Goal: Information Seeking & Learning: Learn about a topic

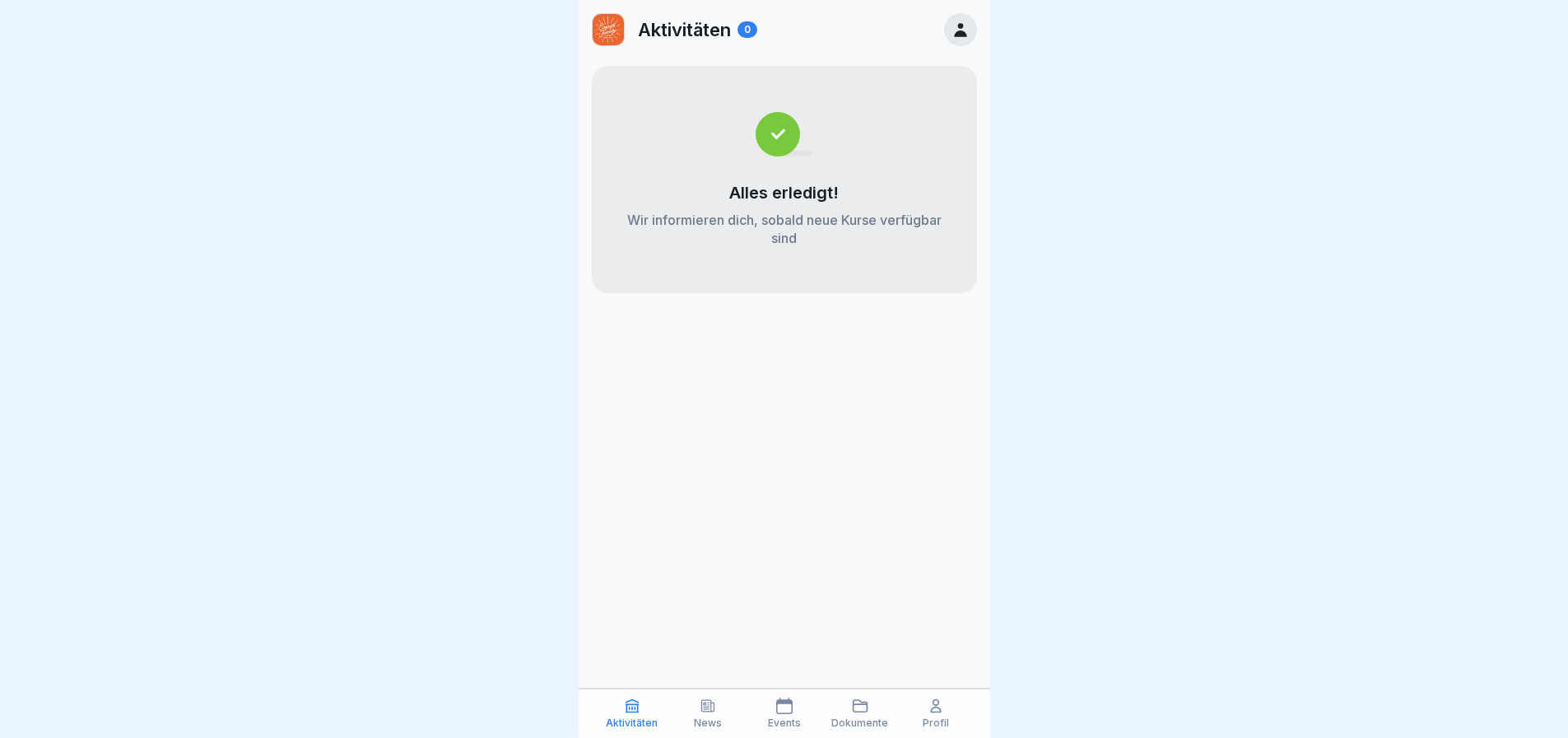
click at [931, 709] on icon at bounding box center [935, 706] width 10 height 13
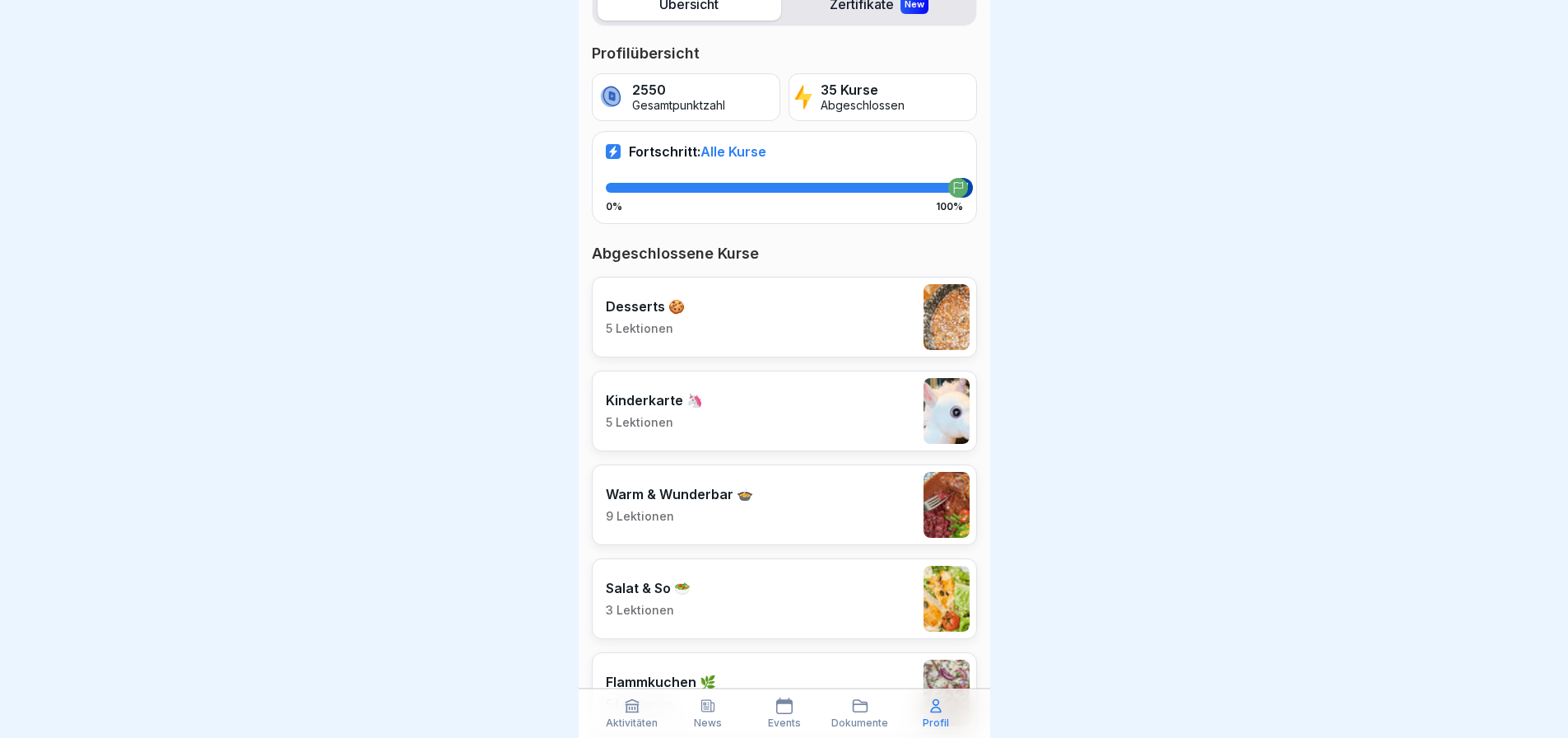
scroll to position [247, 0]
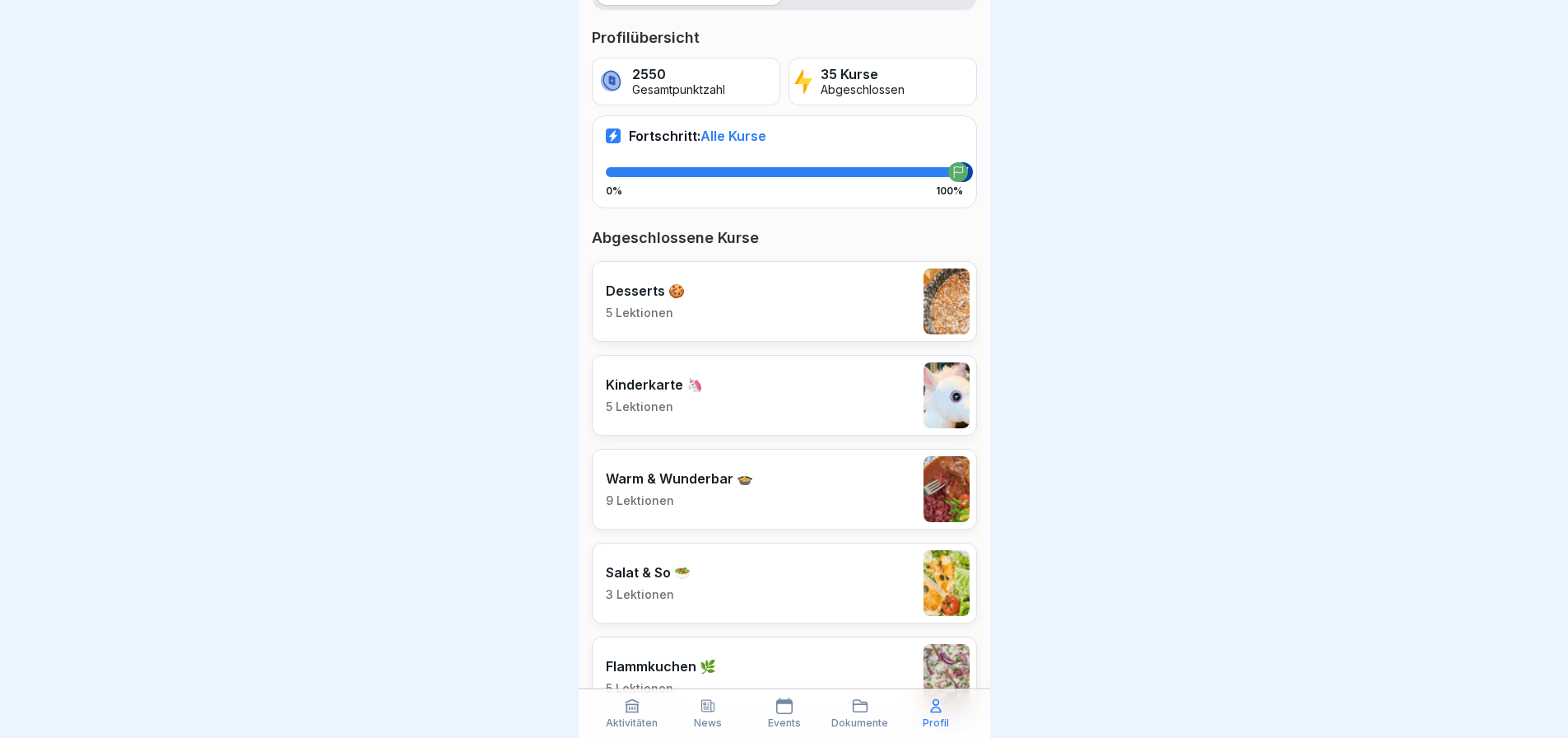
click at [805, 491] on div "Warm & Wunderbar 🍲 9 Lektionen" at bounding box center [784, 489] width 385 height 81
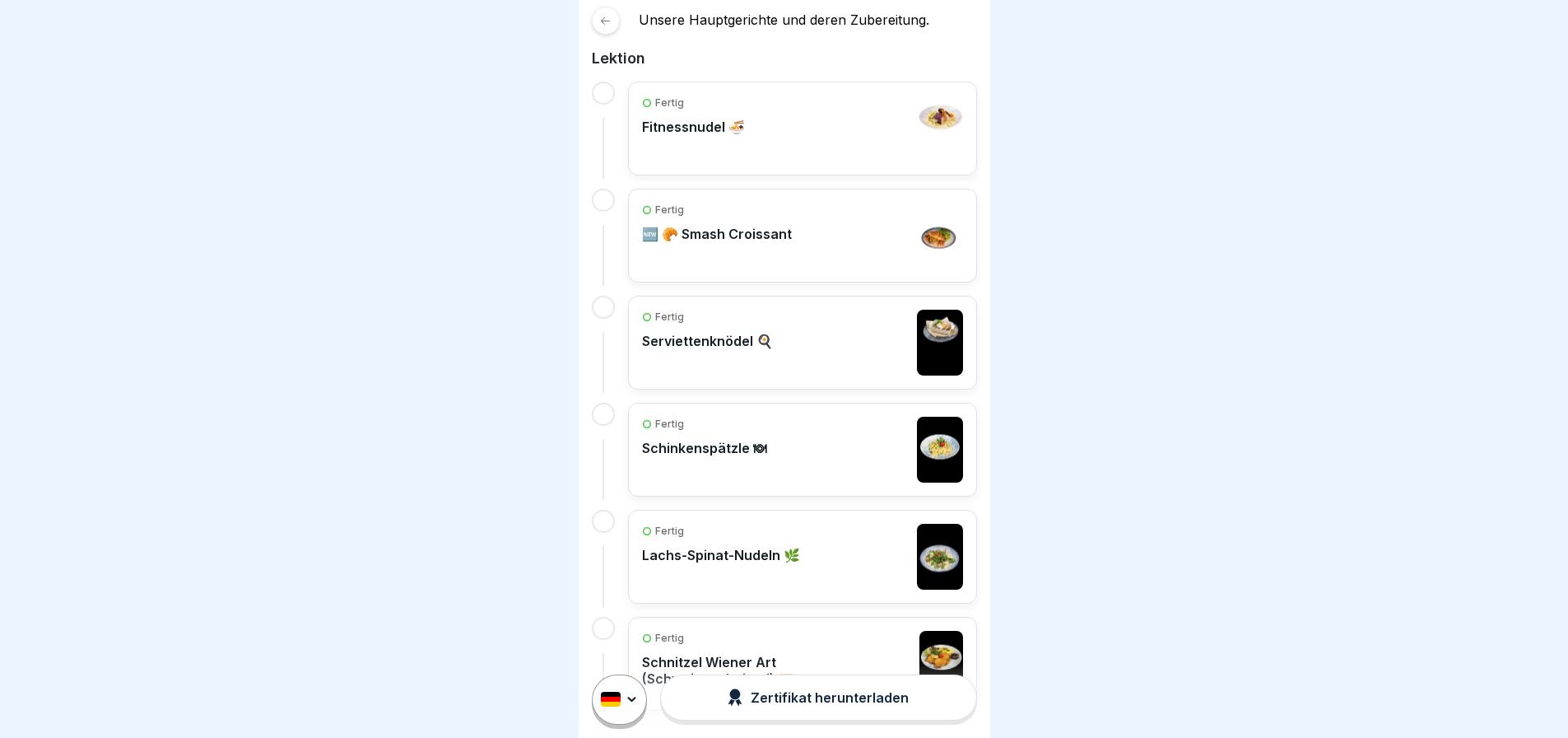
scroll to position [301, 0]
click at [786, 207] on div "Fertig" at bounding box center [716, 211] width 150 height 15
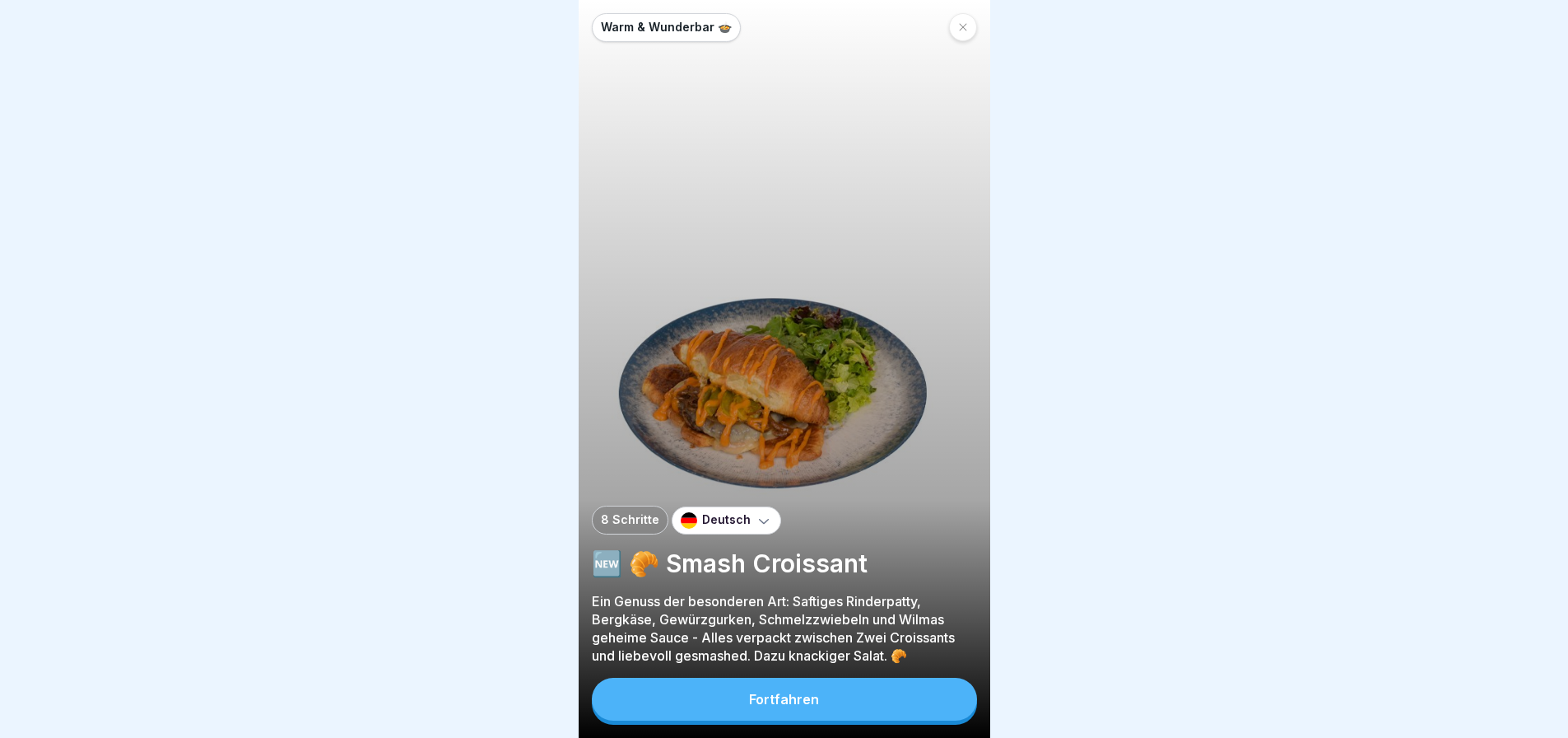
click at [823, 720] on button "Fortfahren" at bounding box center [784, 699] width 385 height 43
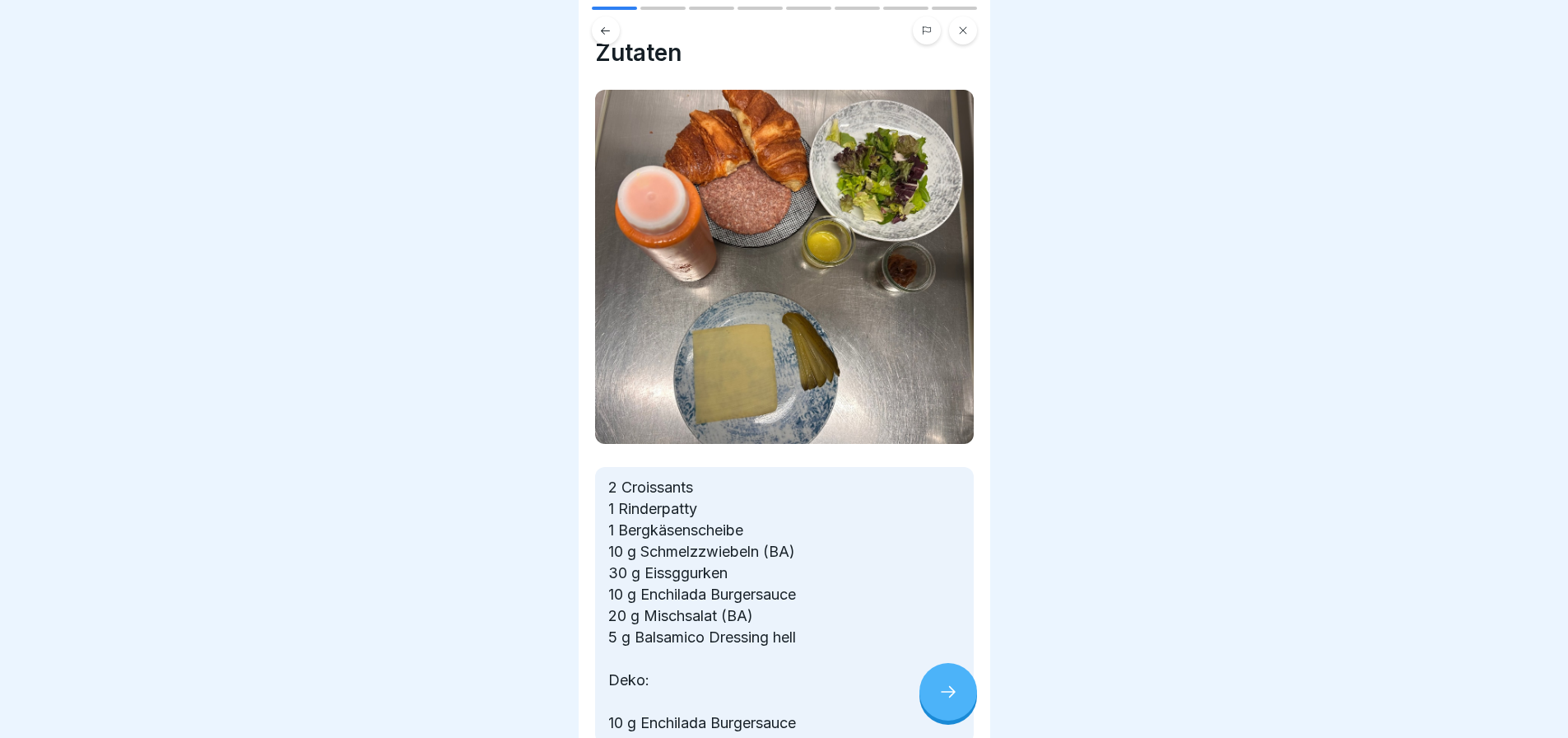
scroll to position [30, 0]
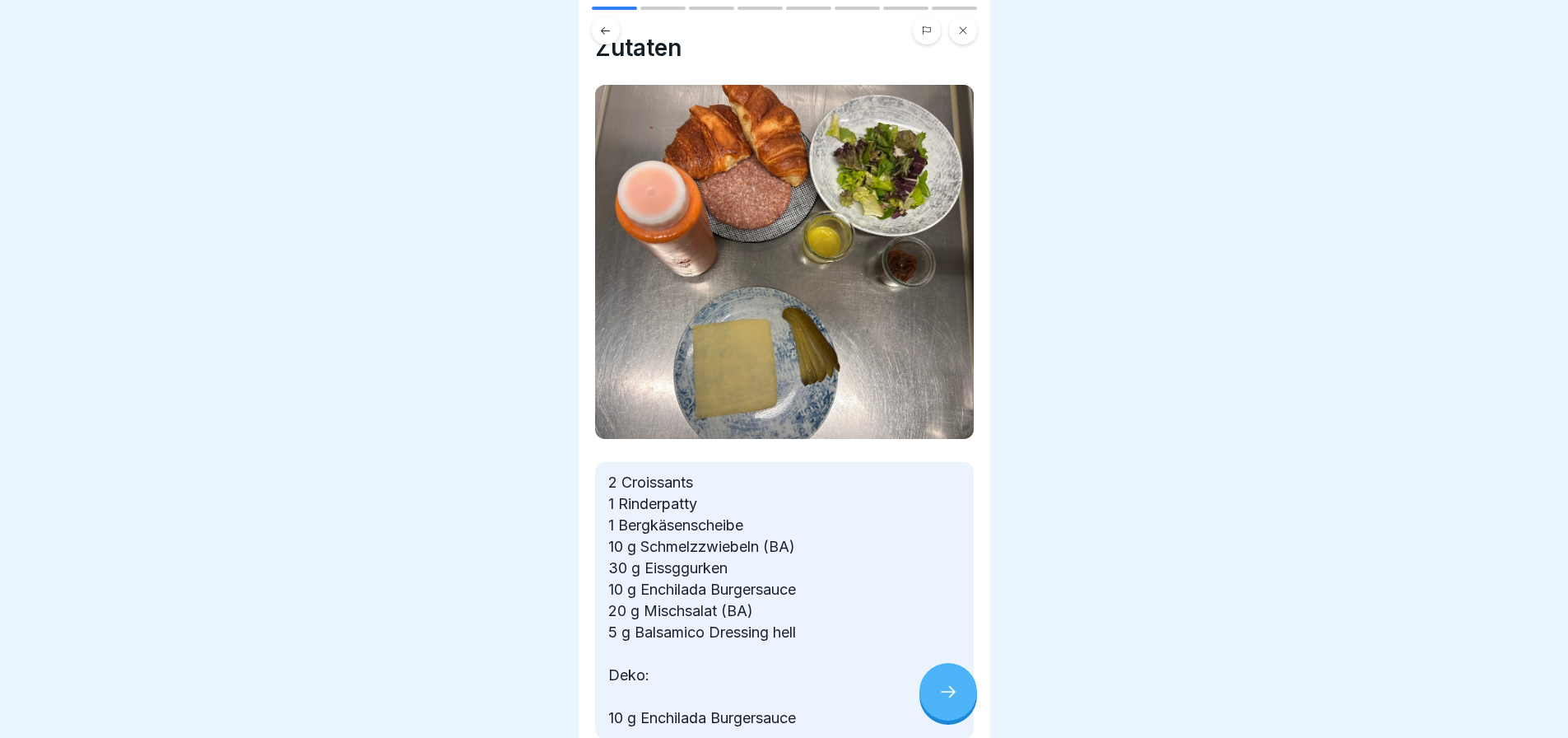
click at [944, 718] on div at bounding box center [947, 691] width 57 height 57
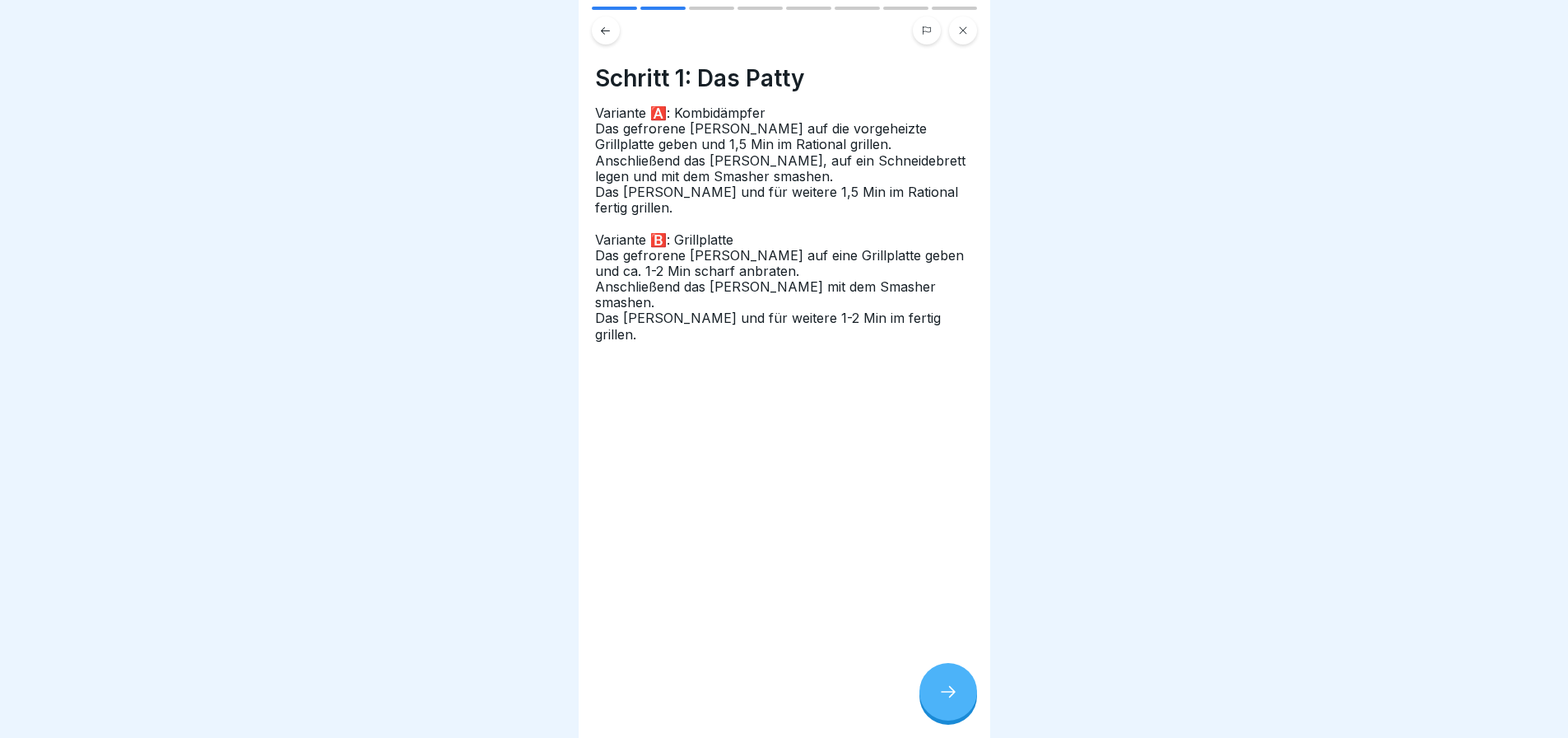
click at [952, 701] on icon at bounding box center [948, 691] width 19 height 19
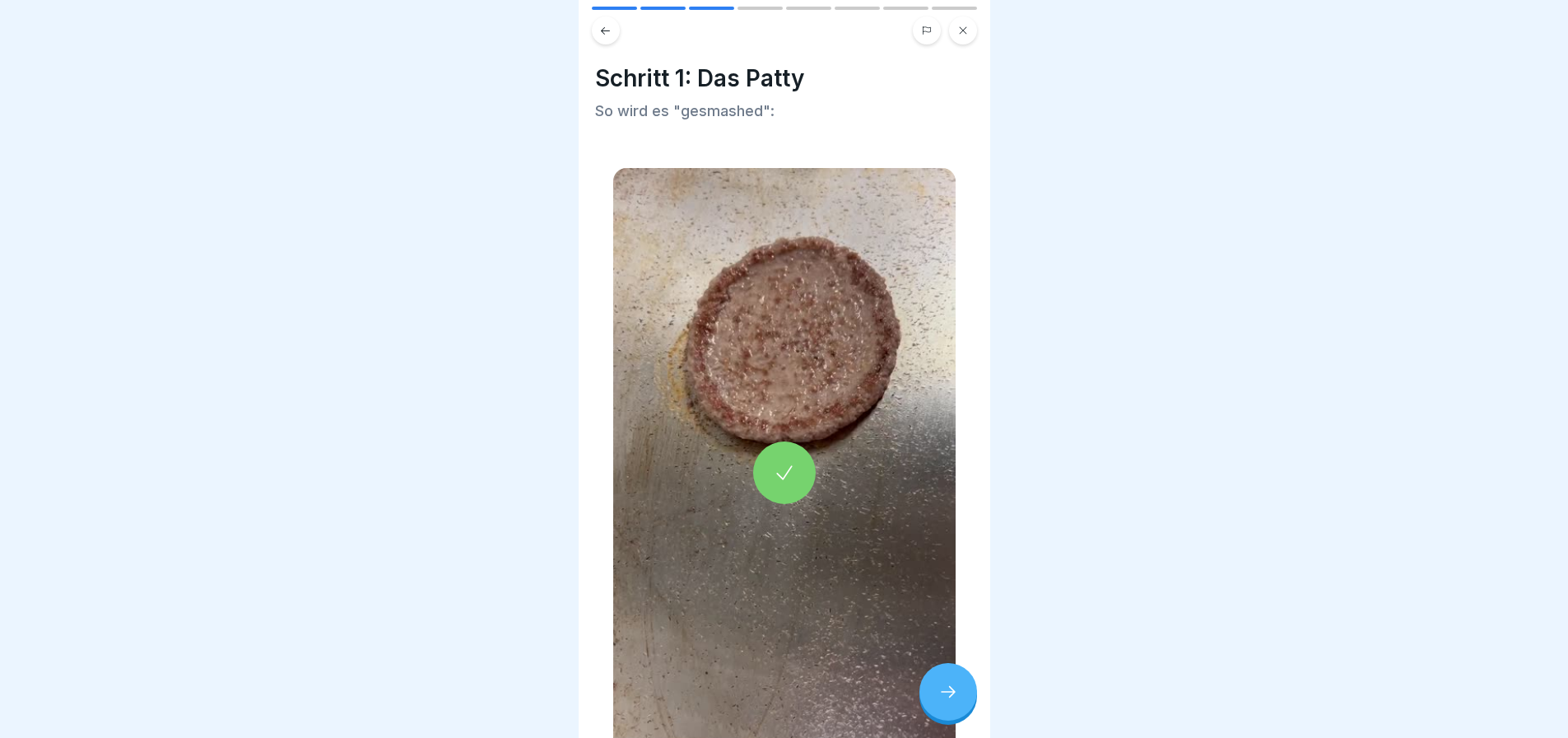
click at [952, 701] on icon at bounding box center [948, 691] width 19 height 19
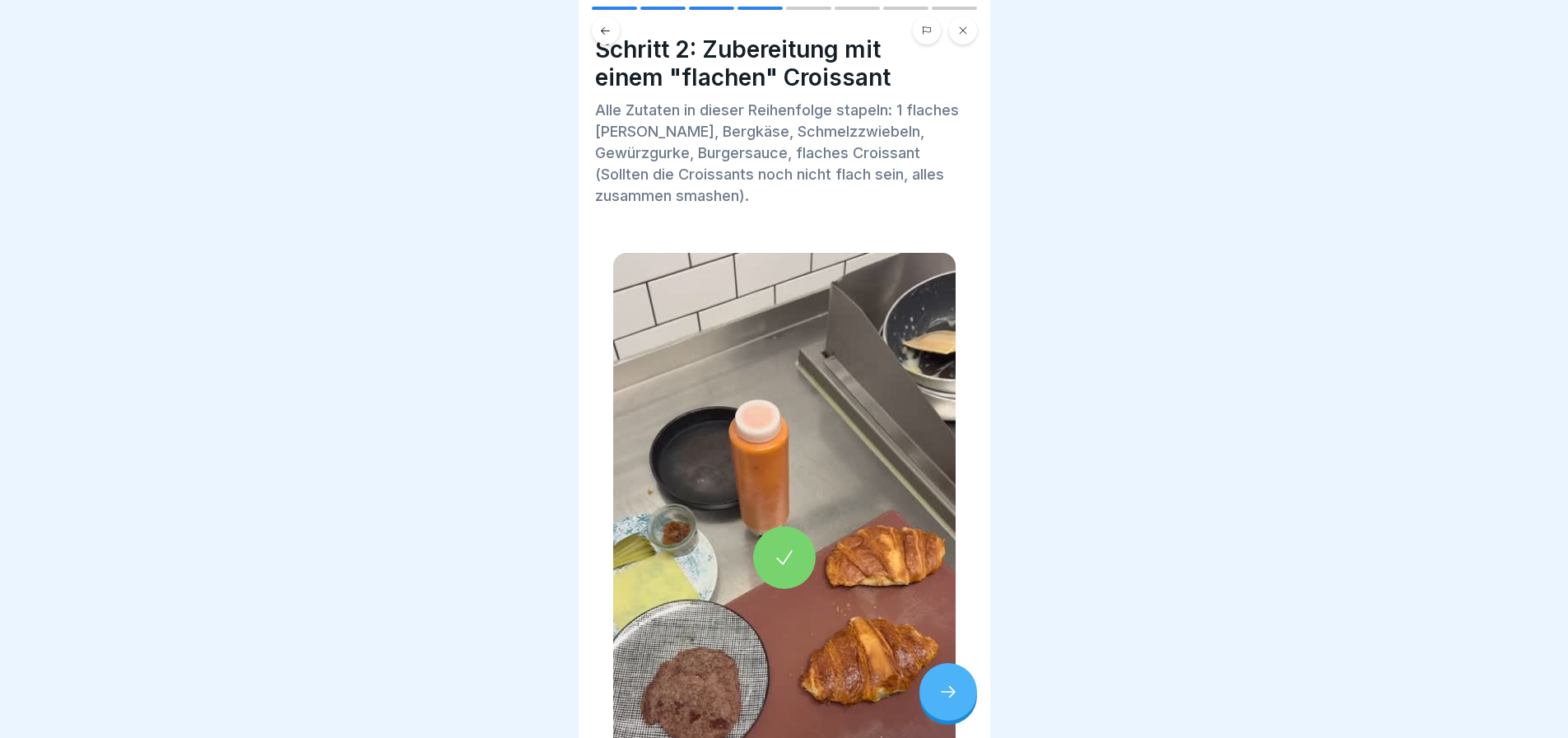
scroll to position [0, 0]
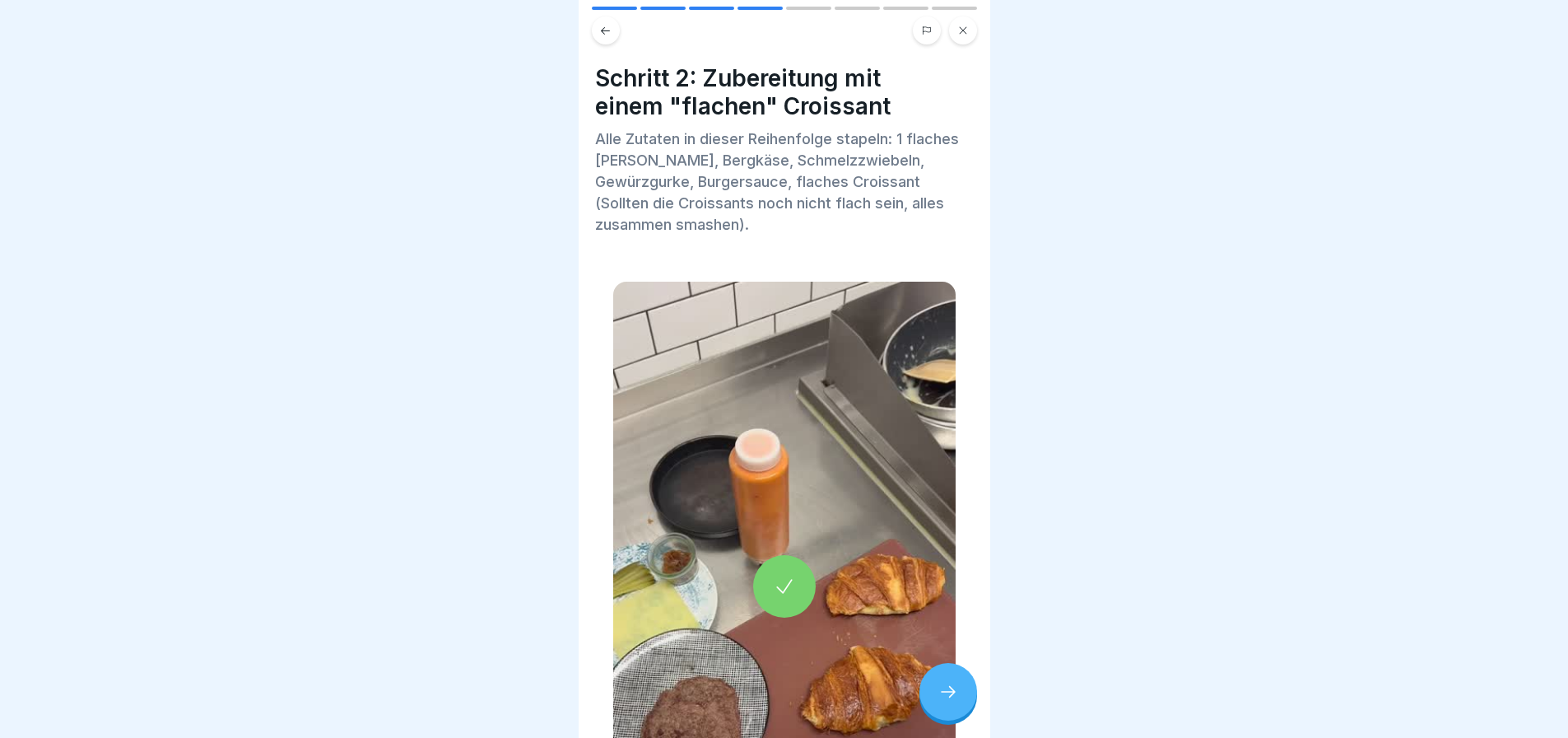
click at [610, 40] on button at bounding box center [605, 30] width 28 height 28
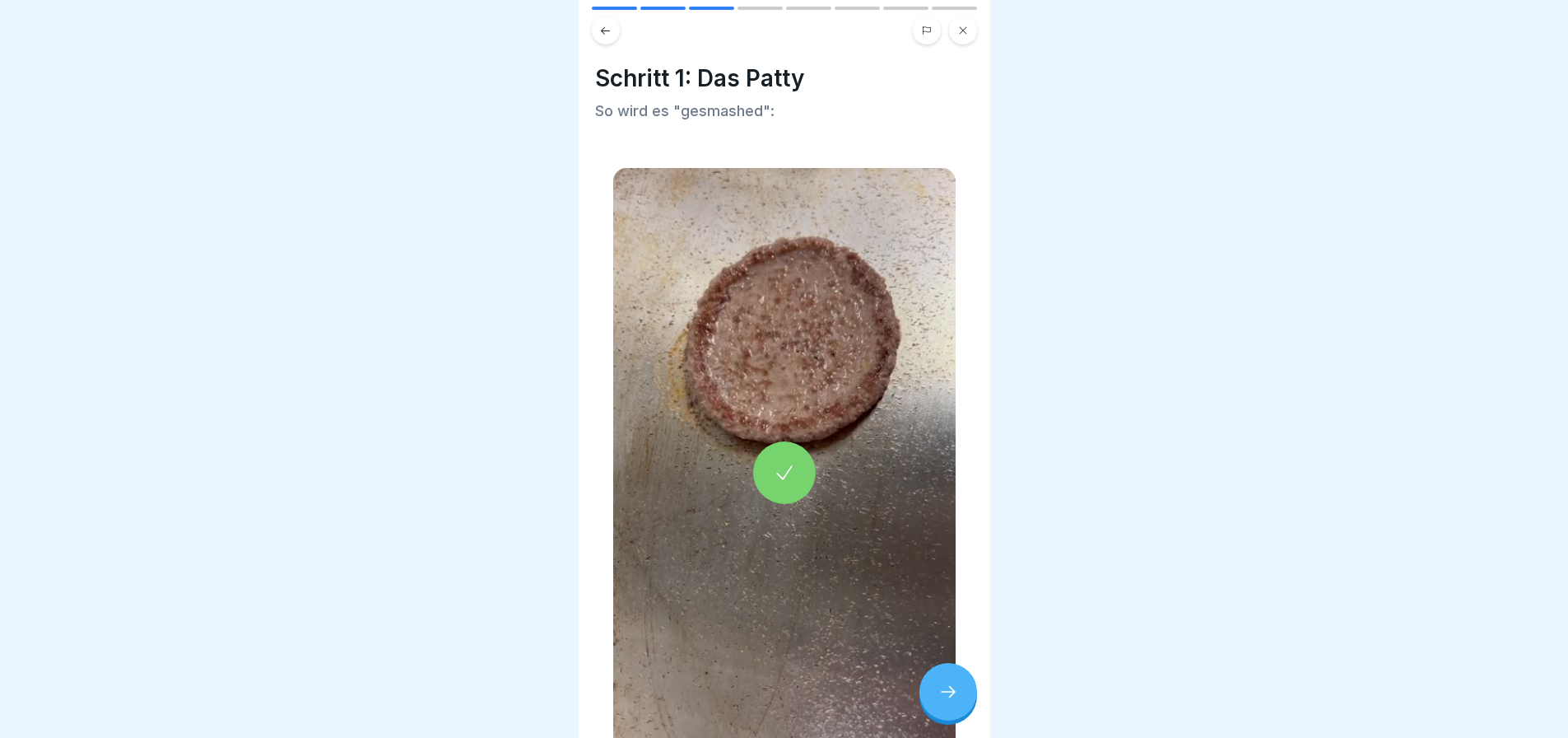
click at [786, 470] on icon at bounding box center [784, 472] width 23 height 23
click at [956, 717] on div at bounding box center [947, 691] width 57 height 57
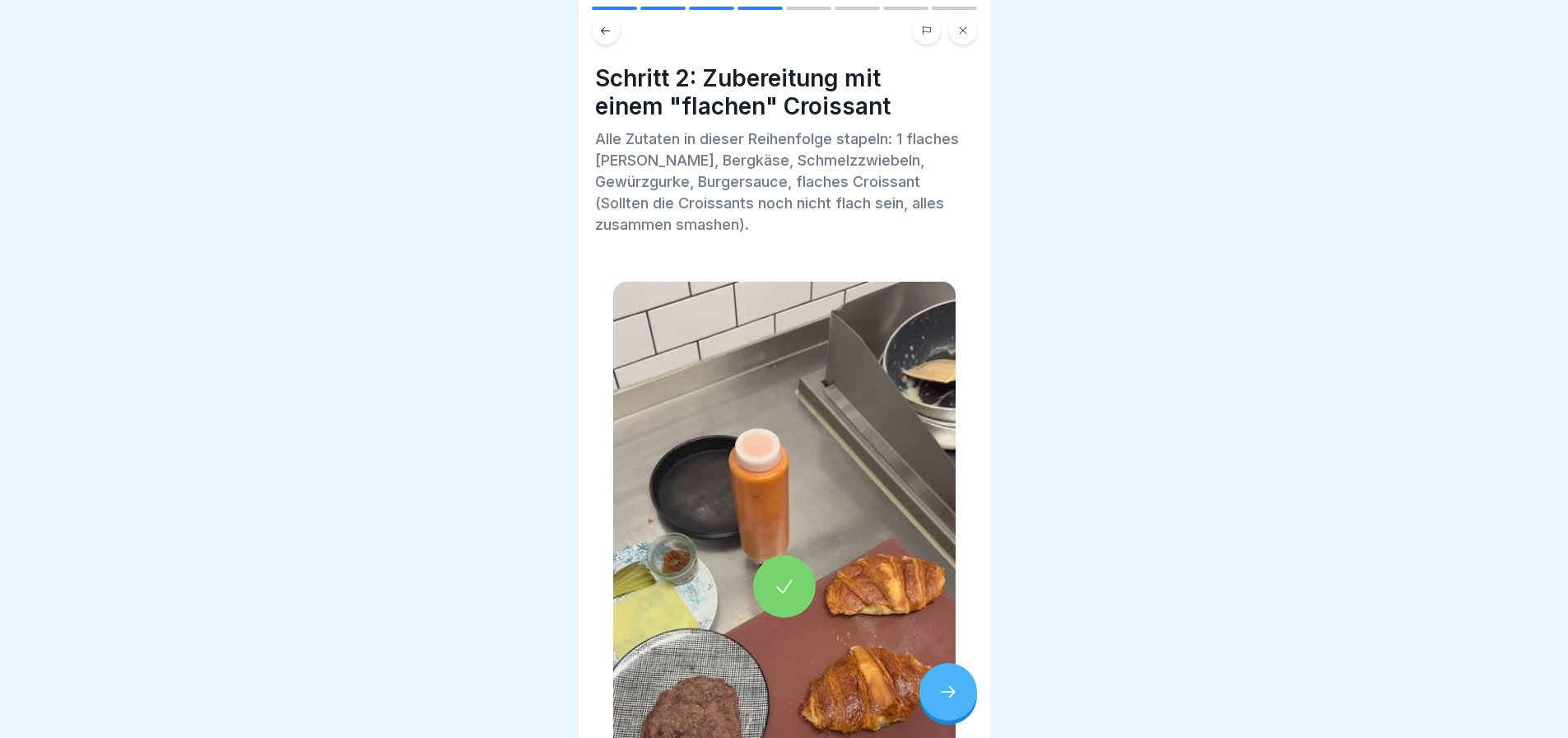
click at [956, 717] on div at bounding box center [947, 691] width 57 height 57
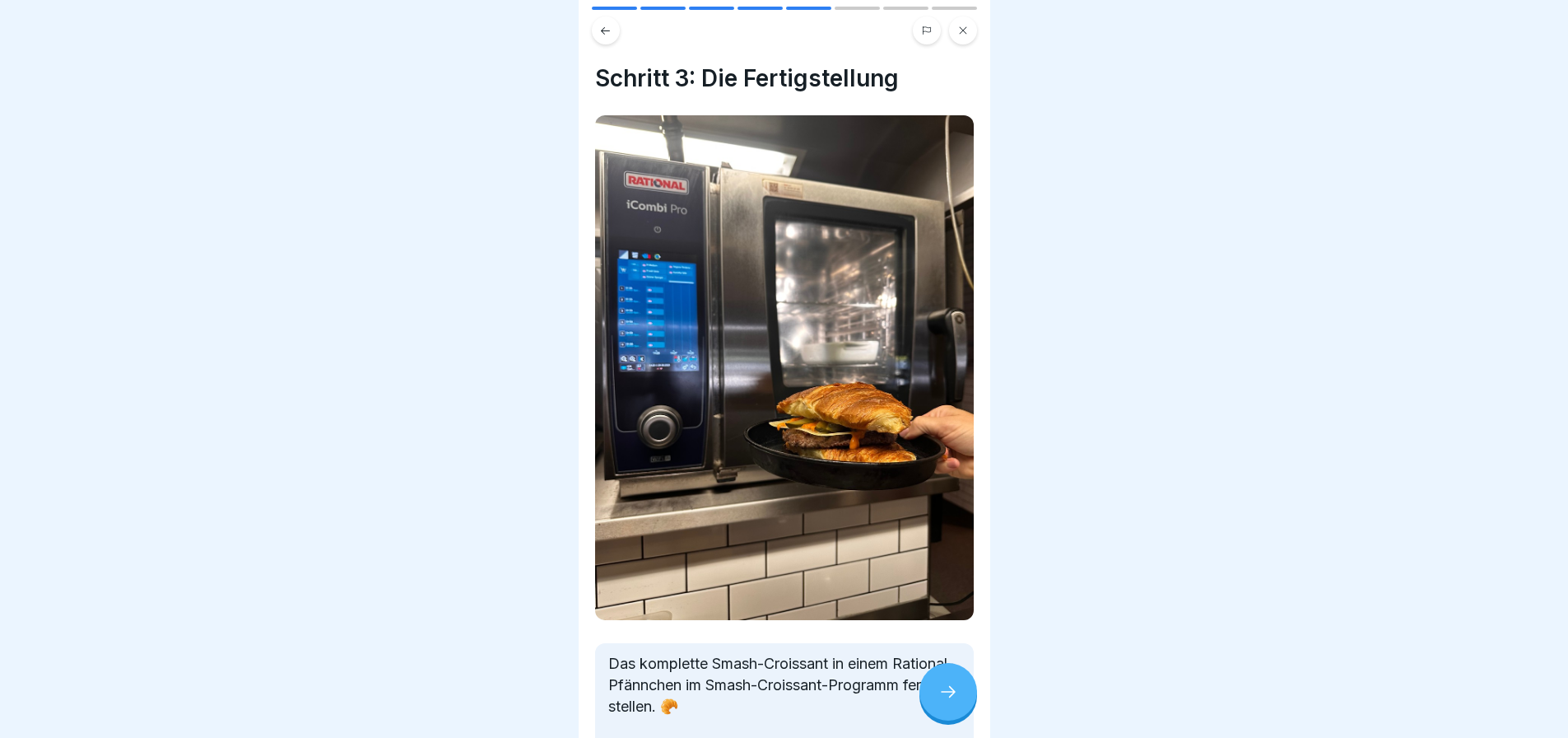
click at [956, 717] on div at bounding box center [947, 691] width 57 height 57
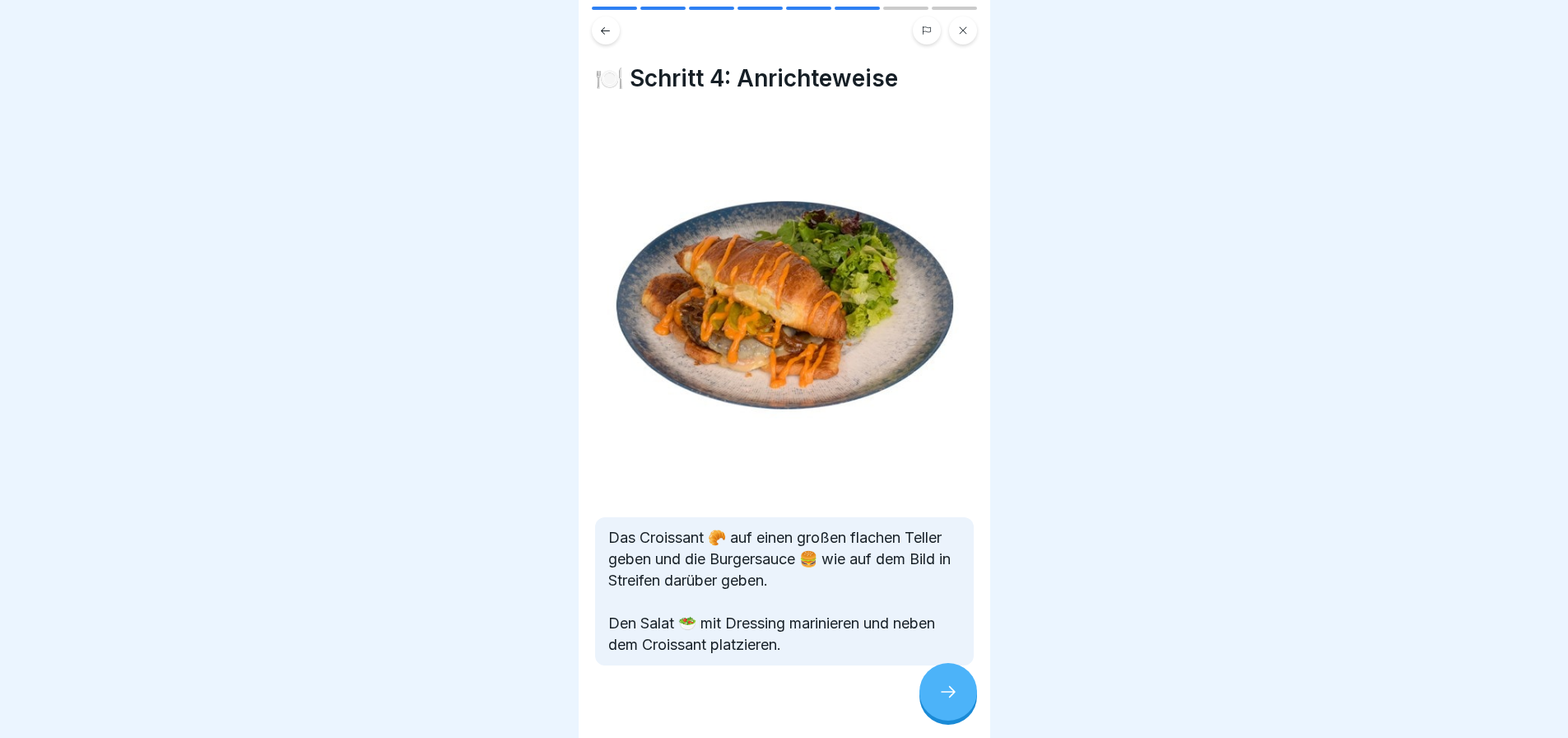
click at [956, 717] on div at bounding box center [947, 691] width 57 height 57
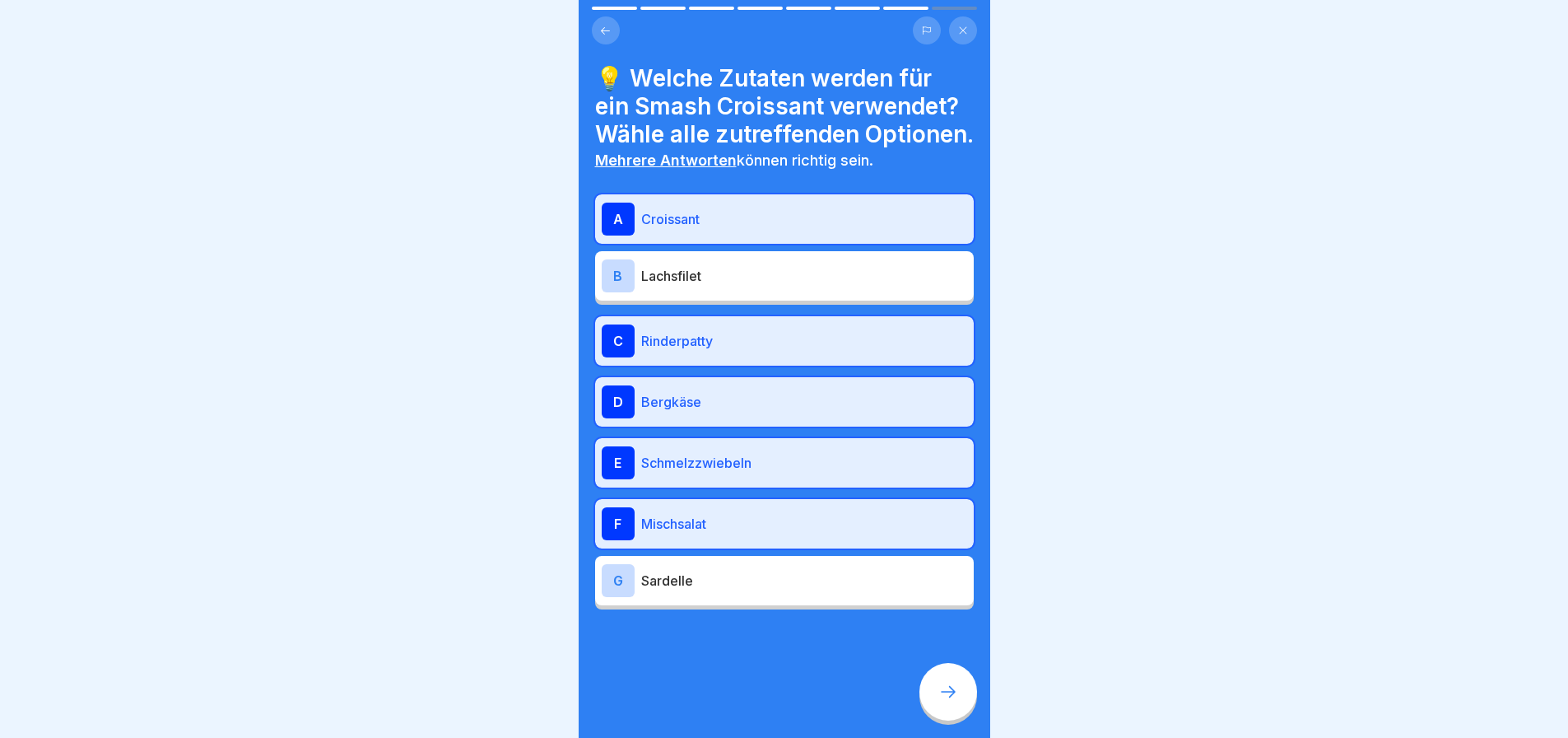
click at [956, 716] on div at bounding box center [947, 691] width 57 height 57
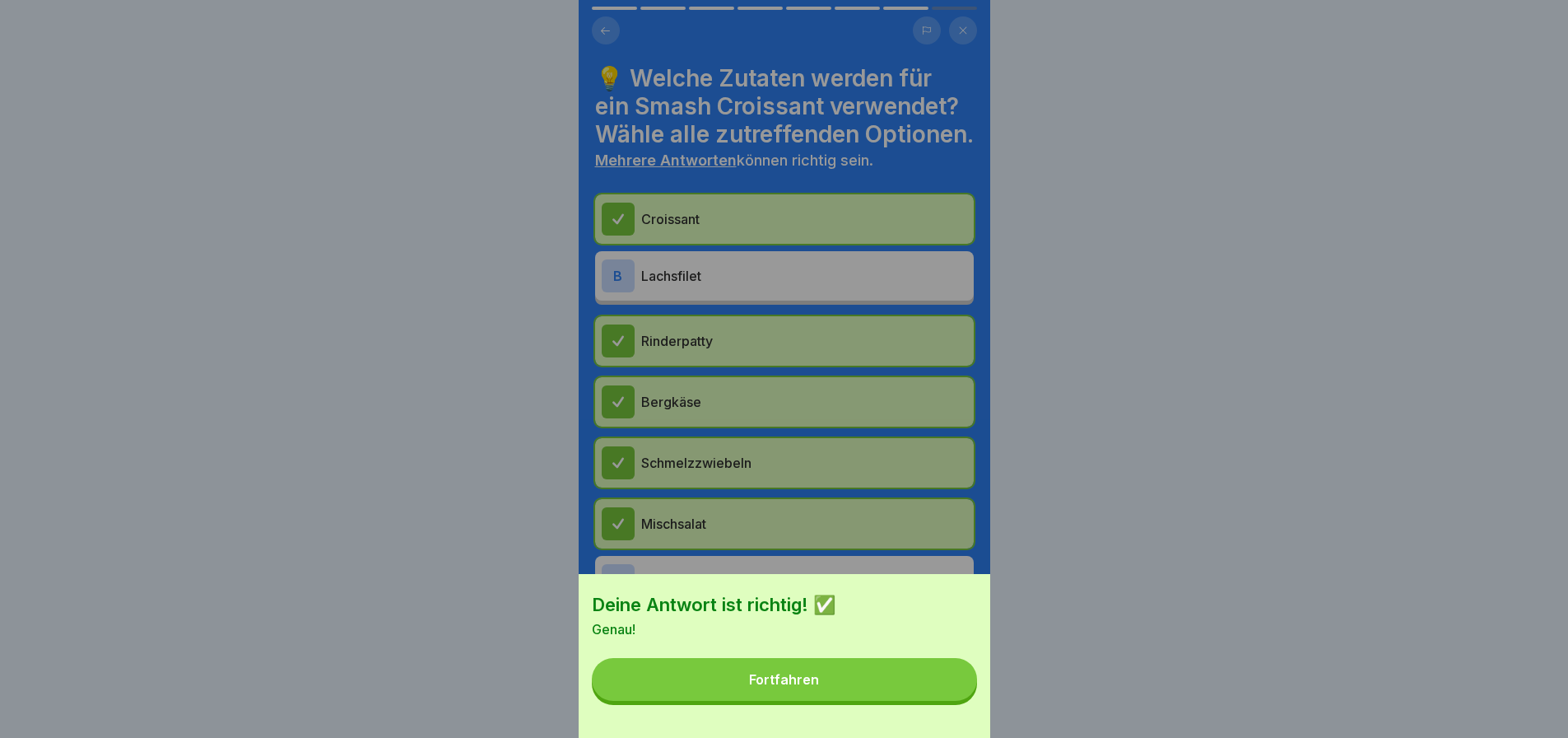
click at [939, 701] on button "Fortfahren" at bounding box center [784, 680] width 385 height 43
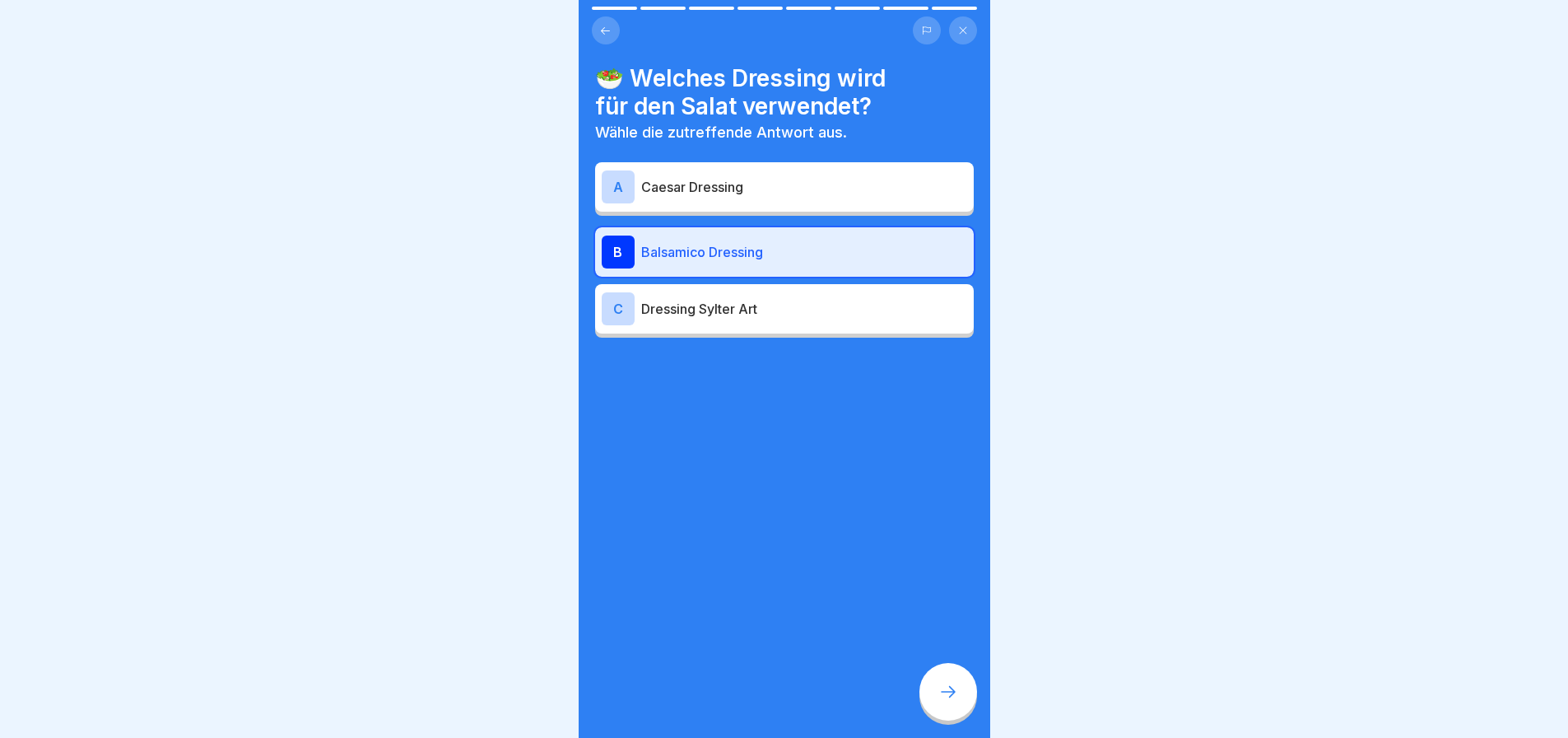
click at [951, 696] on icon at bounding box center [948, 691] width 19 height 19
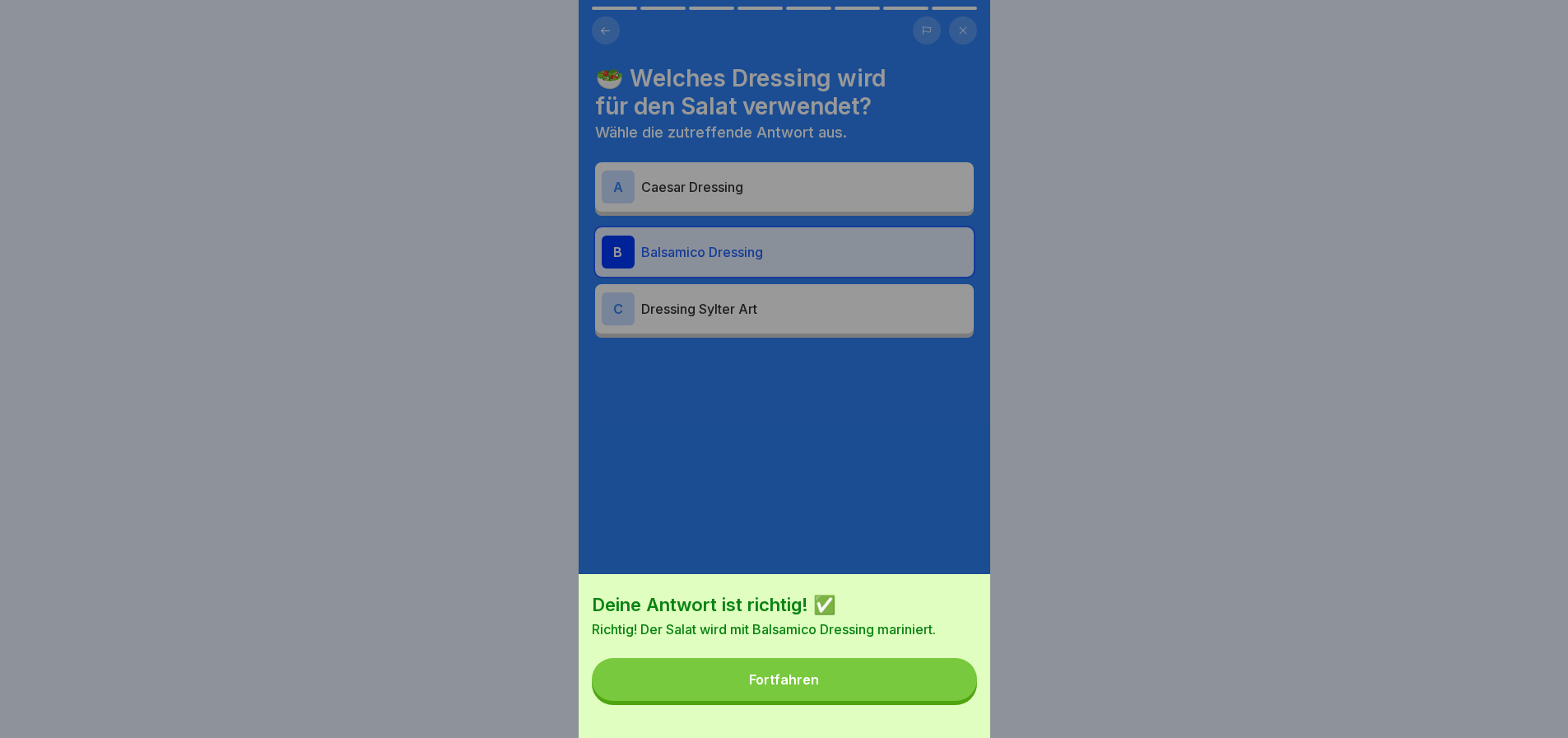
click at [951, 696] on button "Fortfahren" at bounding box center [784, 680] width 385 height 43
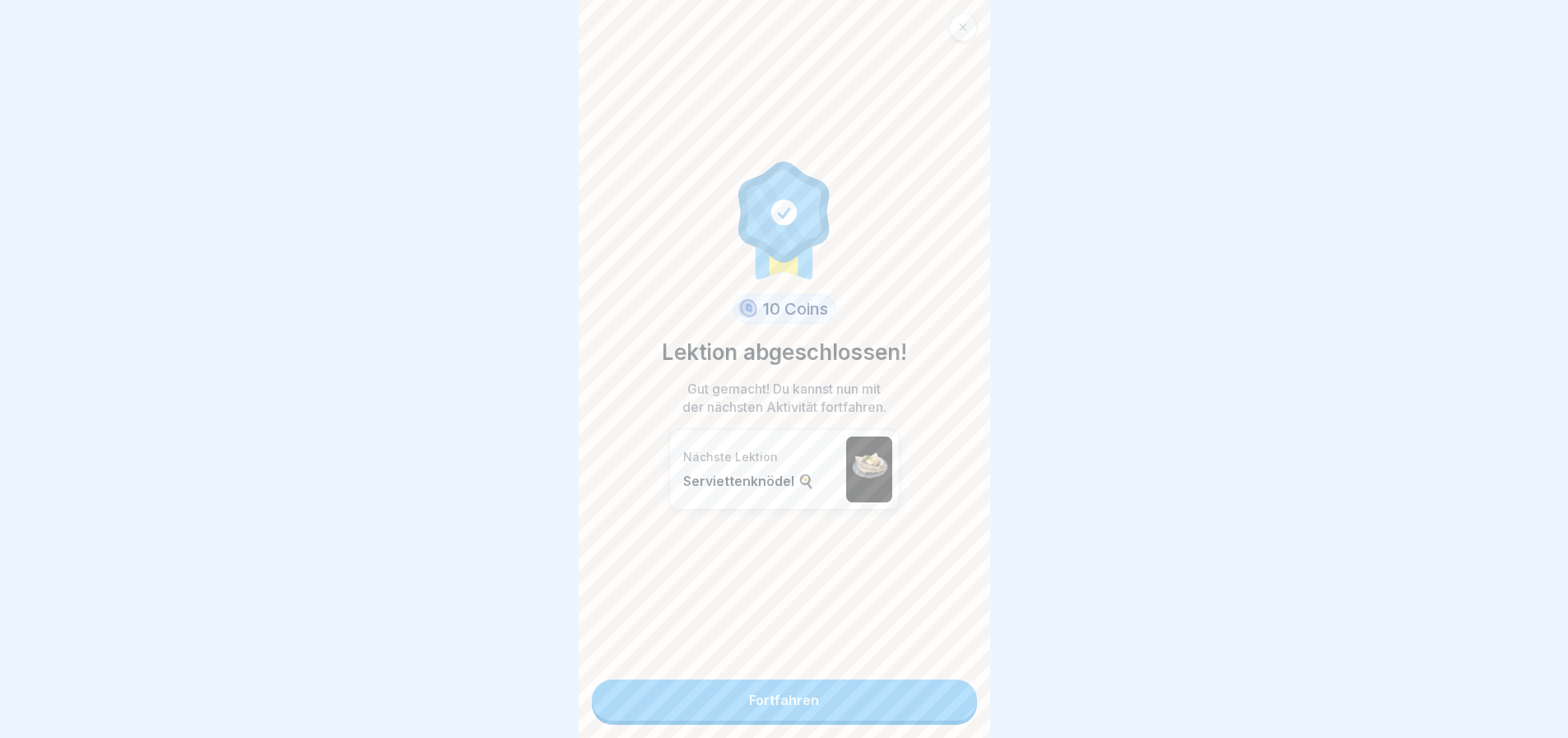
click at [960, 33] on div at bounding box center [963, 27] width 28 height 28
